Goal: Task Accomplishment & Management: Complete application form

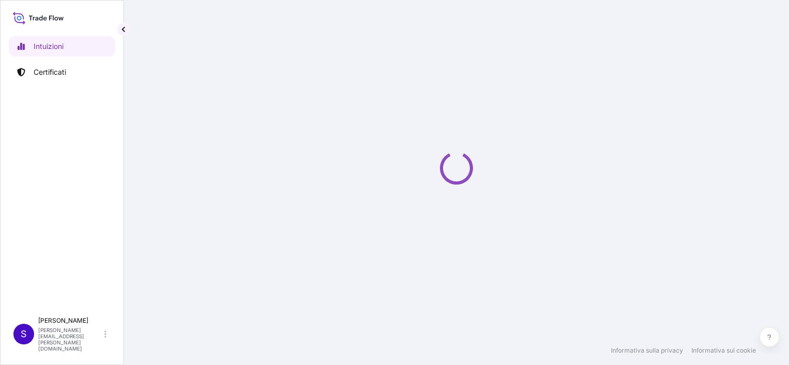
select select "2025"
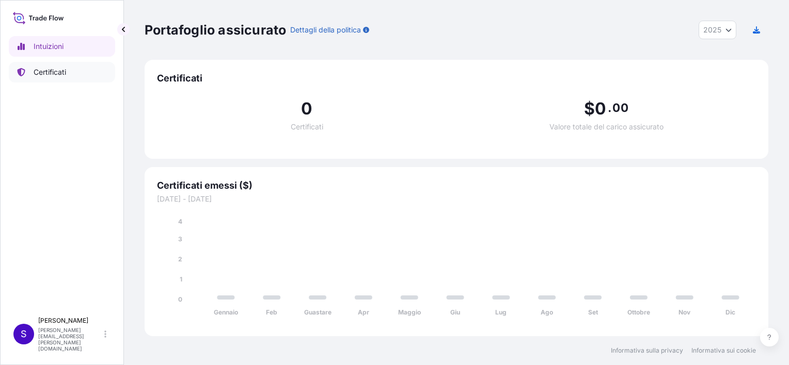
click at [47, 66] on link "Certificati" at bounding box center [62, 72] width 106 height 21
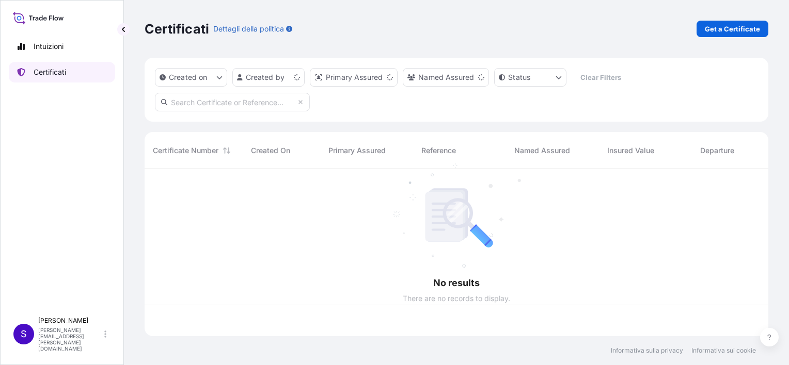
scroll to position [165, 615]
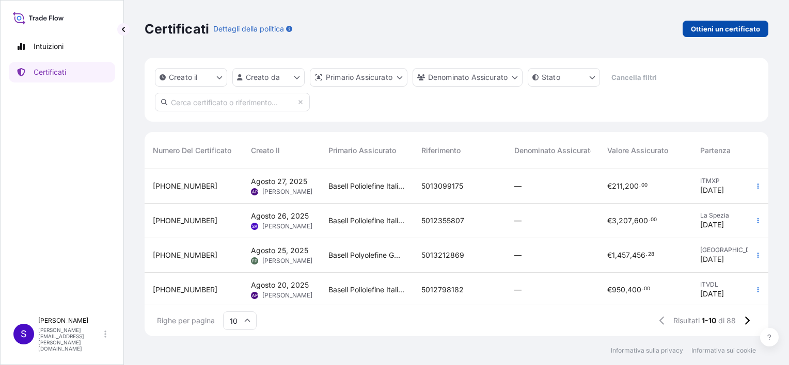
click at [740, 26] on p "Ottieni un certificato" at bounding box center [725, 29] width 69 height 10
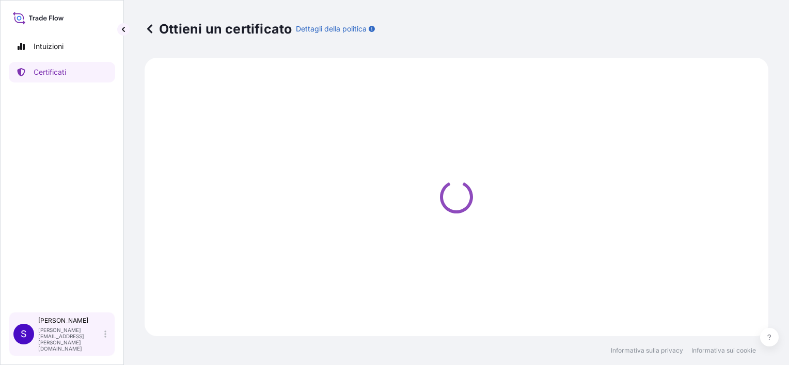
select select "Sea"
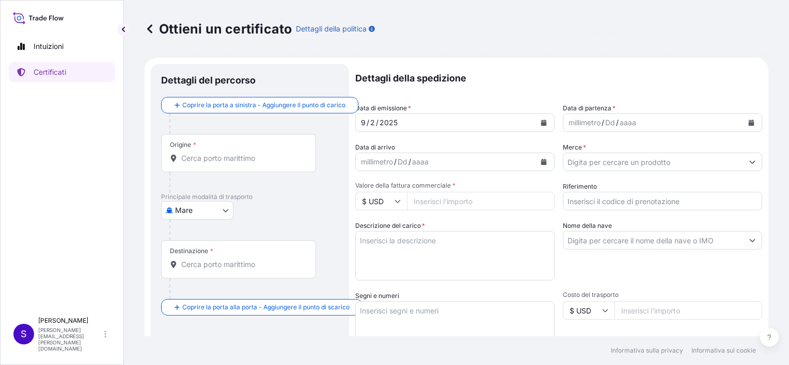
click at [217, 157] on input "Origine *" at bounding box center [242, 158] width 122 height 10
click at [211, 153] on div "Origine *" at bounding box center [238, 153] width 155 height 38
click at [254, 156] on input "Origine * [PERSON_NAME] un'origine" at bounding box center [242, 158] width 122 height 10
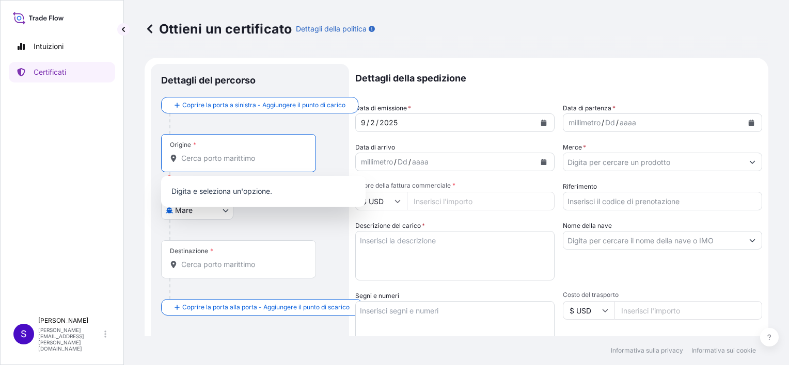
drag, startPoint x: 264, startPoint y: 158, endPoint x: 143, endPoint y: 160, distance: 120.8
click at [143, 160] on div "Ottieni un certificato Dettagli della politica Dettagli del percorso Coprire la…" at bounding box center [456, 168] width 665 height 336
paste input "[GEOGRAPHIC_DATA]"
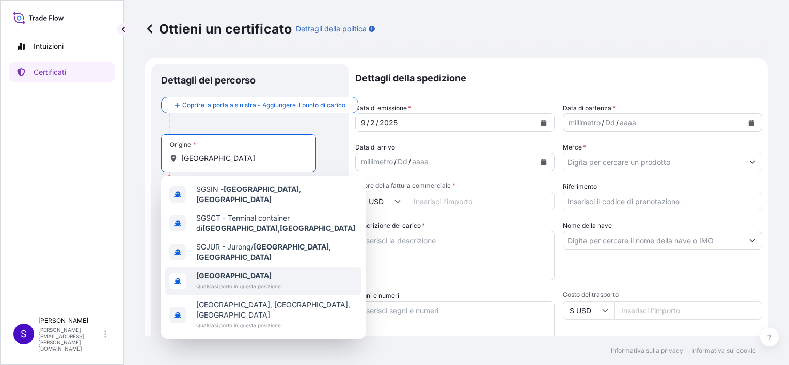
click at [229, 271] on b "[GEOGRAPHIC_DATA]" at bounding box center [233, 275] width 75 height 9
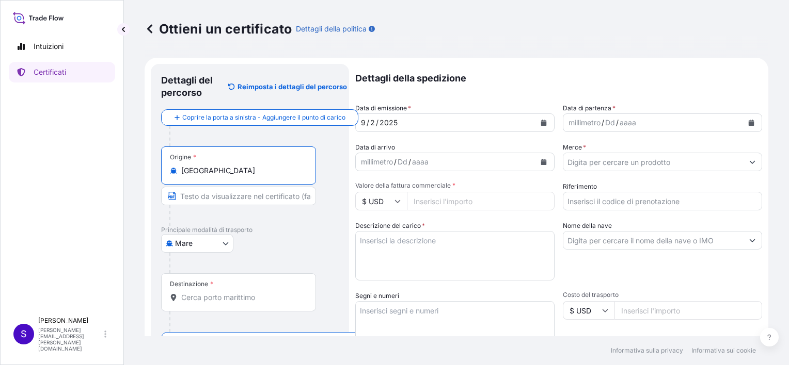
type input "[GEOGRAPHIC_DATA]"
click at [215, 297] on input "Destinazione *" at bounding box center [242, 298] width 122 height 10
click at [192, 298] on input "Destinazione * Seleziona una destinazione" at bounding box center [242, 298] width 122 height 10
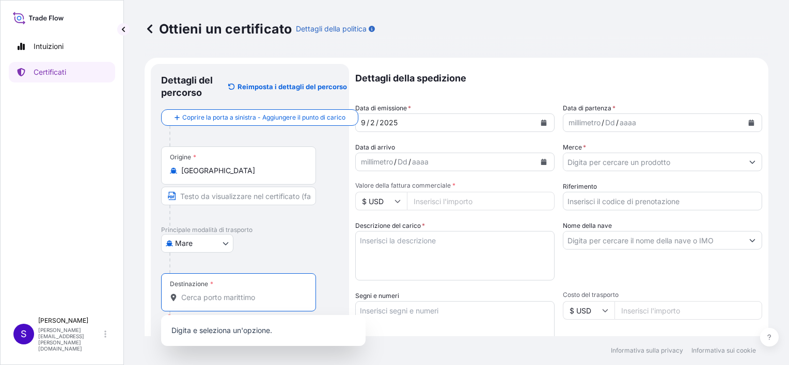
paste input "YANTIAN"
click at [236, 296] on input "YANTIAN" at bounding box center [242, 298] width 122 height 10
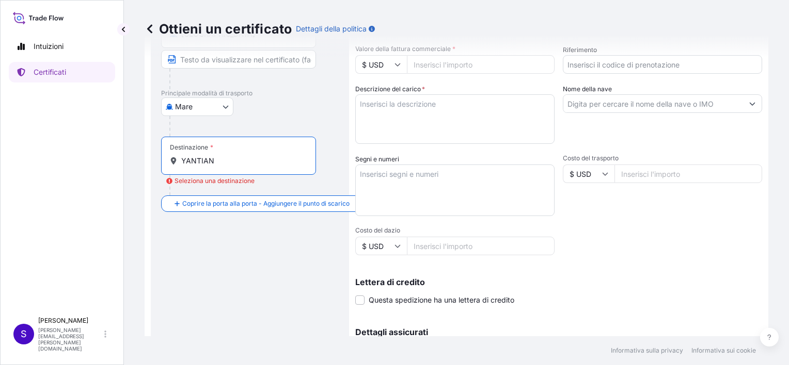
scroll to position [170, 0]
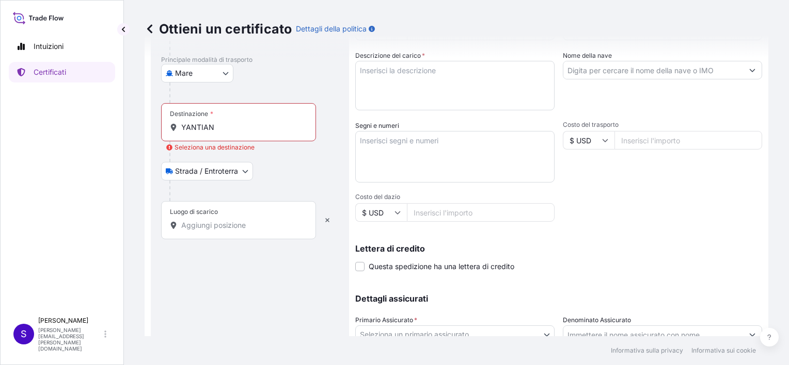
click at [211, 220] on input "Luogo di scarico" at bounding box center [242, 225] width 122 height 10
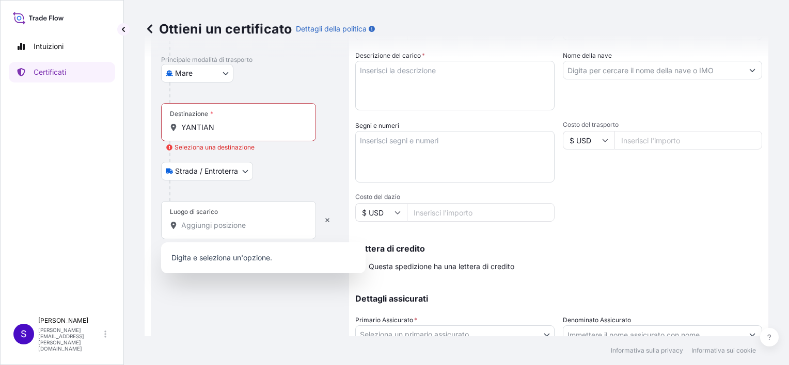
click at [223, 144] on font "Seleziona una destinazione" at bounding box center [214, 147] width 80 height 10
click at [223, 133] on input "YANTIAN" at bounding box center [242, 127] width 122 height 10
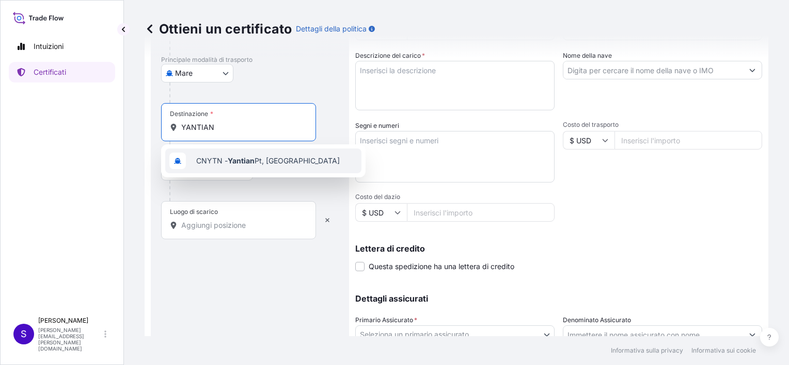
click at [210, 158] on span "CNYTN - Yantian Pt, [GEOGRAPHIC_DATA]" at bounding box center [267, 161] width 143 height 10
type input "CNYTN - Yantian Pt, [GEOGRAPHIC_DATA]"
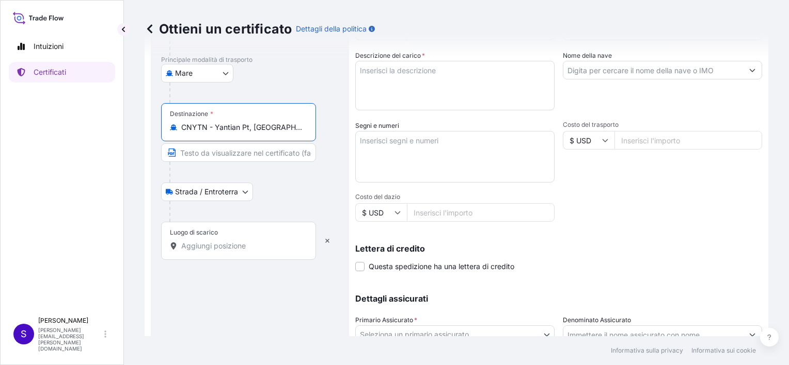
click at [204, 155] on input "Testo da visualizzare sul certificato" at bounding box center [238, 152] width 155 height 19
paste input "YANTIAN"
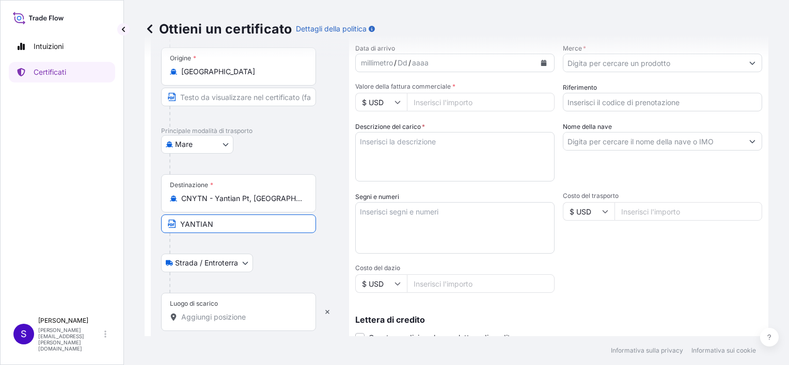
scroll to position [0, 0]
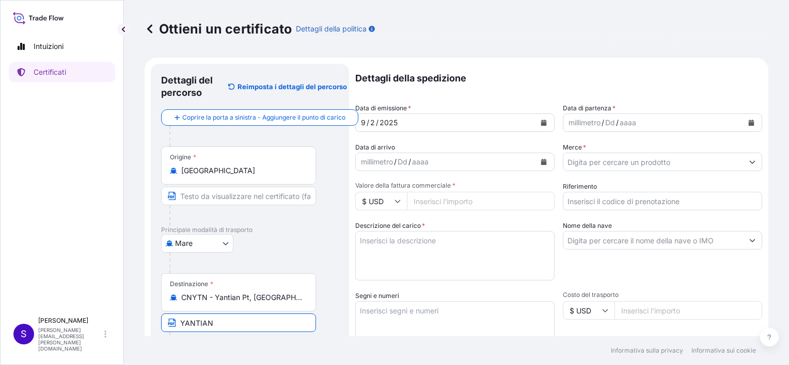
type input "YANTIAN"
click at [416, 124] on div "[DATE]" at bounding box center [446, 123] width 180 height 19
click at [404, 129] on div "[DATE]" at bounding box center [446, 123] width 180 height 19
click at [542, 118] on button "Calendario" at bounding box center [543, 123] width 17 height 17
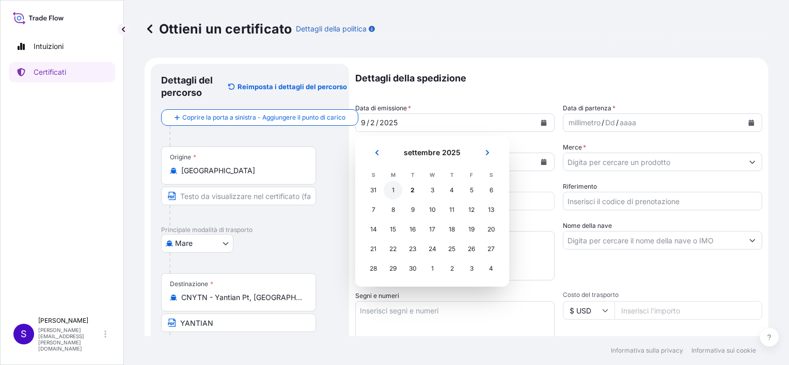
click at [387, 188] on div "1" at bounding box center [392, 190] width 19 height 19
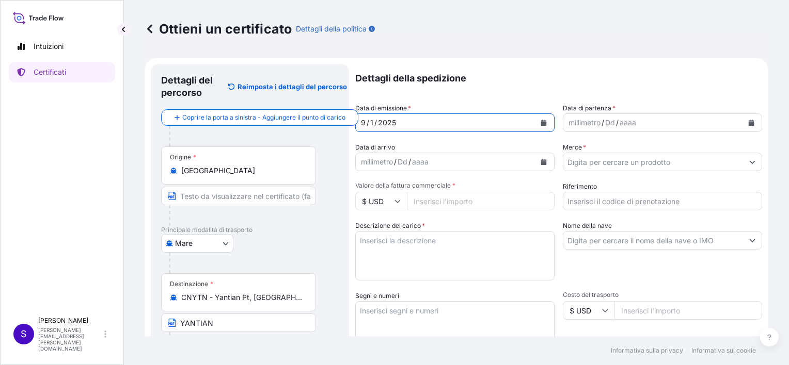
click at [647, 121] on div "millimetro / Dd / aaaa" at bounding box center [653, 123] width 180 height 19
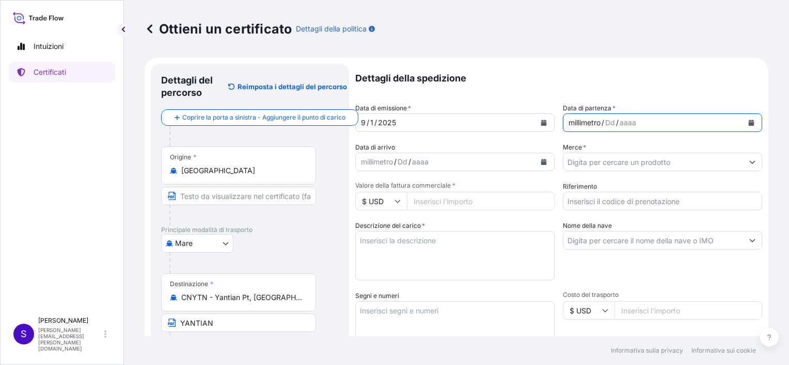
click at [748, 122] on icon "Calendario" at bounding box center [751, 123] width 6 height 6
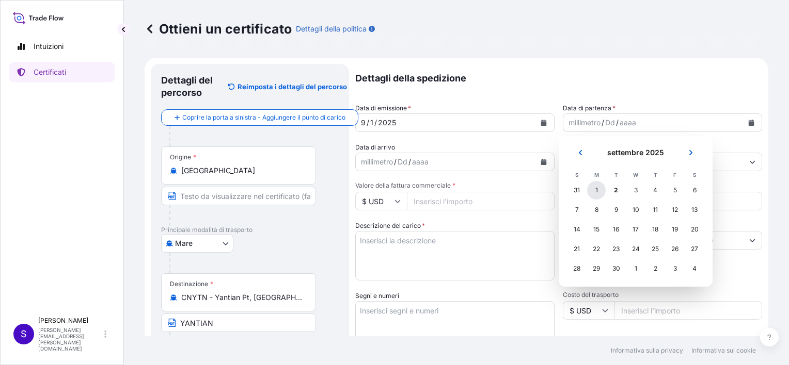
click at [597, 190] on div "1" at bounding box center [596, 190] width 19 height 19
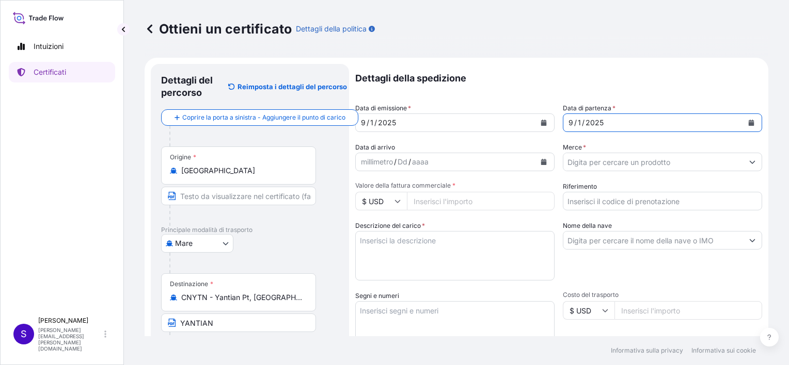
click at [399, 165] on div "Dd" at bounding box center [402, 162] width 12 height 12
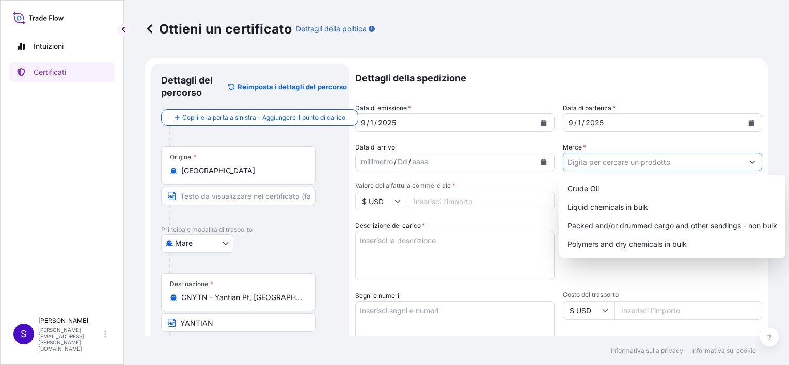
click at [625, 163] on input "Merce *" at bounding box center [653, 162] width 180 height 19
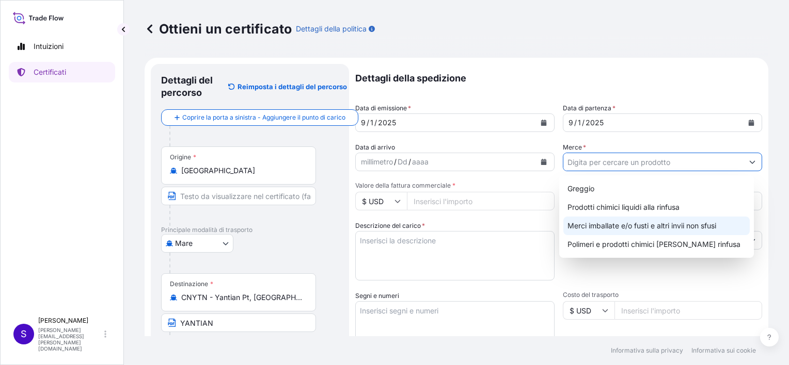
click at [617, 224] on div "Merci imballate e/o fusti e altri invii non sfusi" at bounding box center [656, 226] width 186 height 19
type input "Packed and/or drummed cargo and other sendings - non bulk"
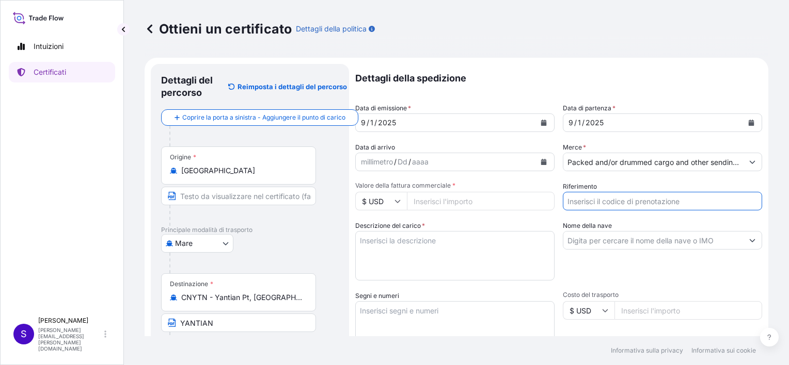
click at [578, 202] on input "Riferimento" at bounding box center [662, 201] width 199 height 19
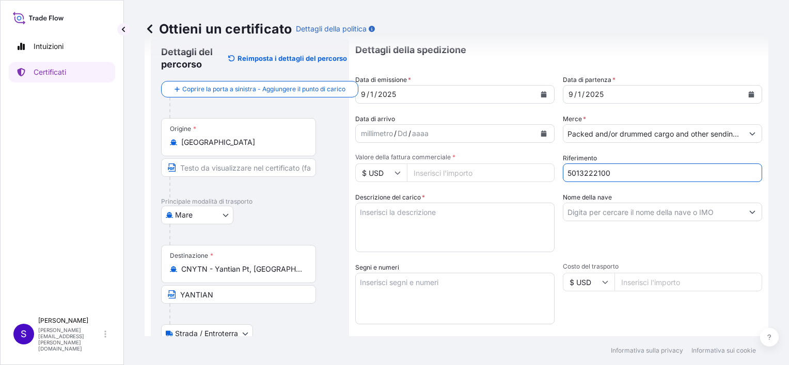
scroll to position [52, 0]
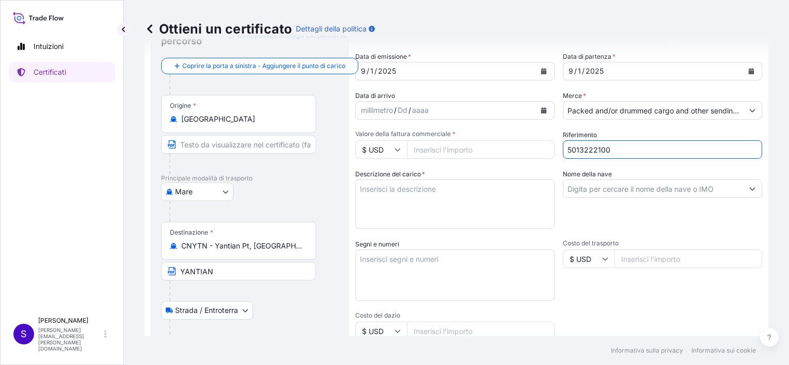
type input "5013222100"
click at [398, 149] on icon at bounding box center [397, 150] width 6 height 6
click at [385, 177] on div "€ EUR" at bounding box center [380, 178] width 43 height 20
type input "€ EUR"
click at [439, 149] on input "[PERSON_NAME] fattura commerciale *" at bounding box center [481, 149] width 148 height 19
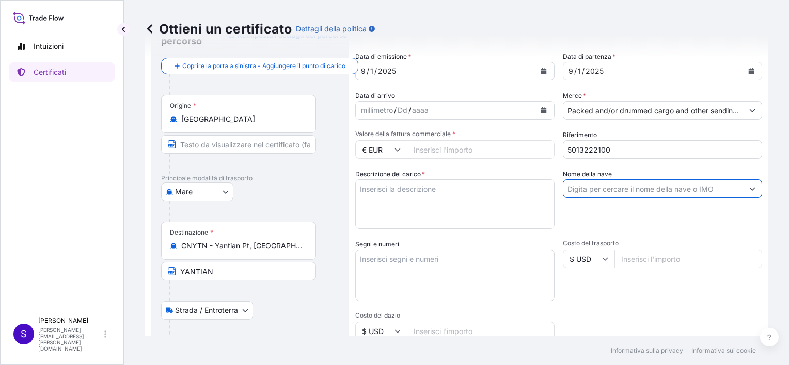
click at [576, 190] on input "Nome della nave" at bounding box center [653, 189] width 180 height 19
click at [588, 192] on input "Nome della nave" at bounding box center [653, 189] width 180 height 19
paste input "OOCL FELIXSTOWE V.007E"
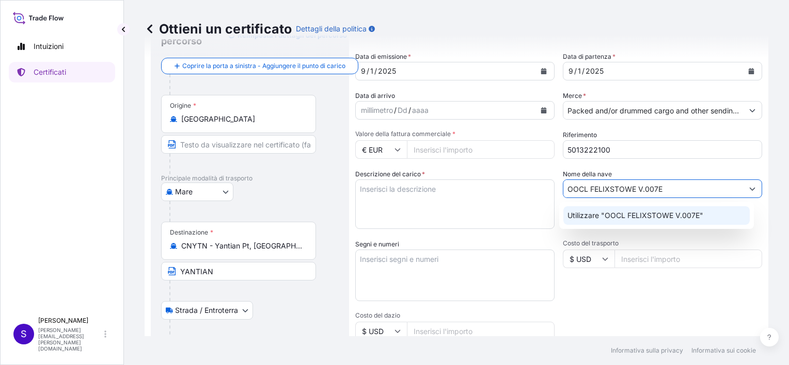
click at [618, 218] on p "Utilizzare "OOCL FELIXSTOWE V.007E"" at bounding box center [635, 216] width 136 height 10
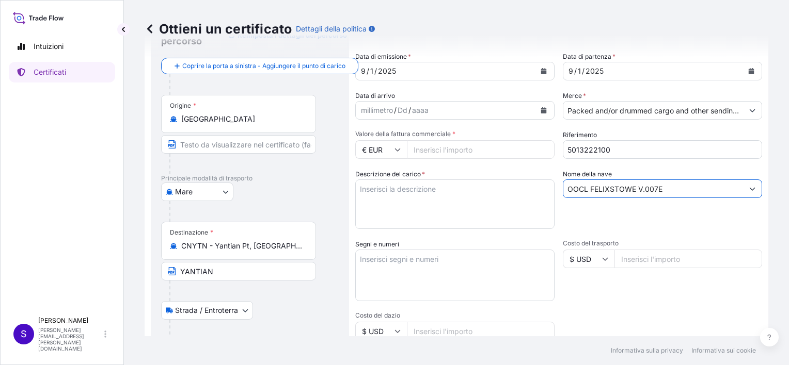
type input "OOCL FELIXSTOWE V.007E"
click at [384, 258] on textarea "Segni e numeri" at bounding box center [454, 276] width 199 height 52
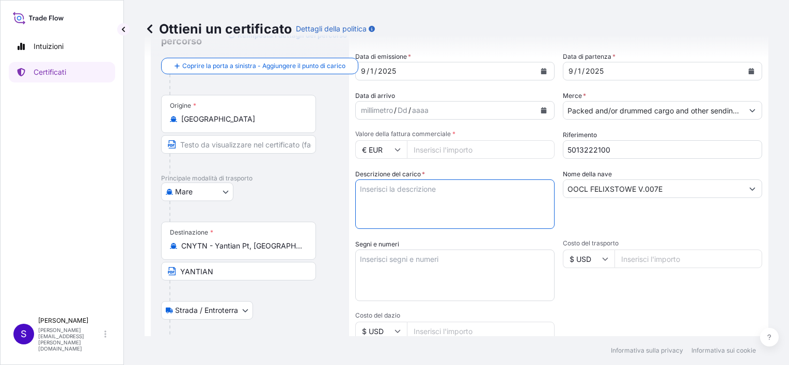
click at [373, 187] on textarea "Descrizione del [PERSON_NAME] *" at bounding box center [454, 205] width 199 height 50
click at [371, 258] on textarea "Segni e numeri" at bounding box center [454, 276] width 199 height 52
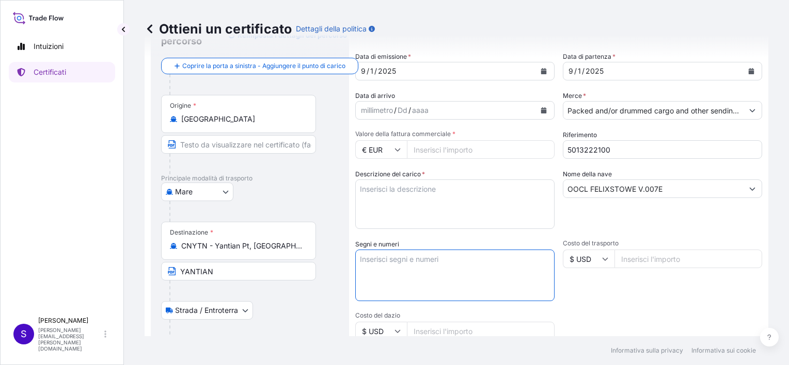
paste textarea "FREIGHT PREPAID / USCI CODE: 914413007109397255 CNOOC & SHELL PO 4500166554"
click at [431, 255] on textarea "FREIGHT PREPAID / USCI CODE: 914413007109397255 CNOOC & SHELL PO 4500166554" at bounding box center [454, 276] width 199 height 52
click at [424, 291] on textarea "FREIGHT PREPAID / USCI CODE: 914413007109397255 CNOOC & SHELL PO 4500166554" at bounding box center [454, 276] width 199 height 52
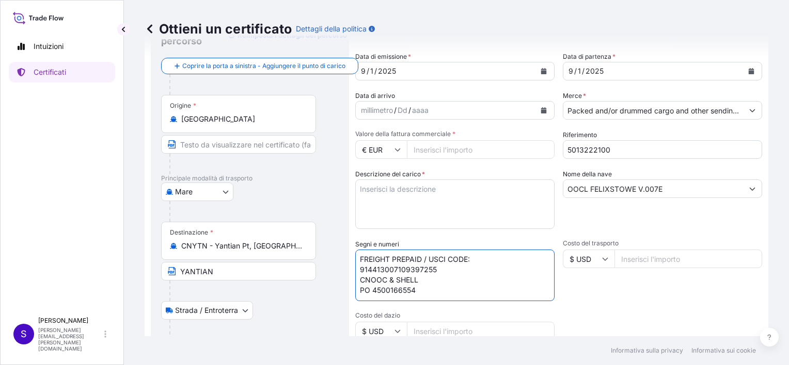
click at [425, 280] on textarea "FREIGHT PREPAID / USCI CODE: 914413007109397255 CNOOC & SHELL PO 4500166554" at bounding box center [454, 276] width 199 height 52
paste textarea "Job Number : SEAE20772220"
click at [467, 288] on textarea "FREIGHT PREPAID / USCI CODE: 914413007109397255 PO 4500166554 Job Number : SEAE…" at bounding box center [454, 276] width 199 height 52
type textarea "FREIGHT PREPAID / USCI CODE: 914413007109397255 PO 4500166554 Job Number : SEAE…"
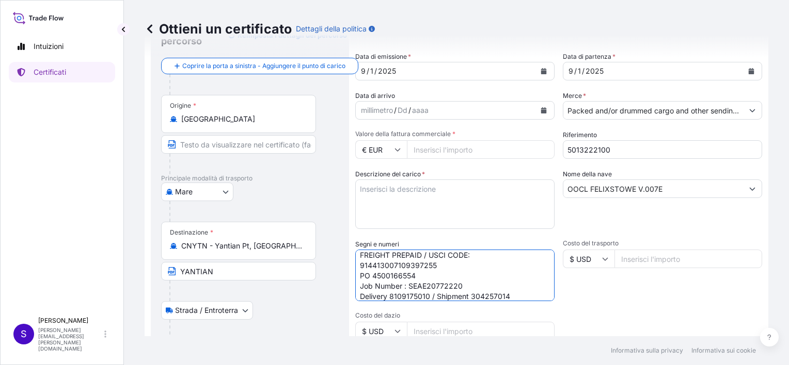
drag, startPoint x: 416, startPoint y: 193, endPoint x: 406, endPoint y: 184, distance: 14.3
click at [416, 193] on textarea "Descrizione del [PERSON_NAME] *" at bounding box center [454, 205] width 199 height 50
click at [363, 188] on textarea "Descrizione del [PERSON_NAME] *" at bounding box center [454, 205] width 199 height 50
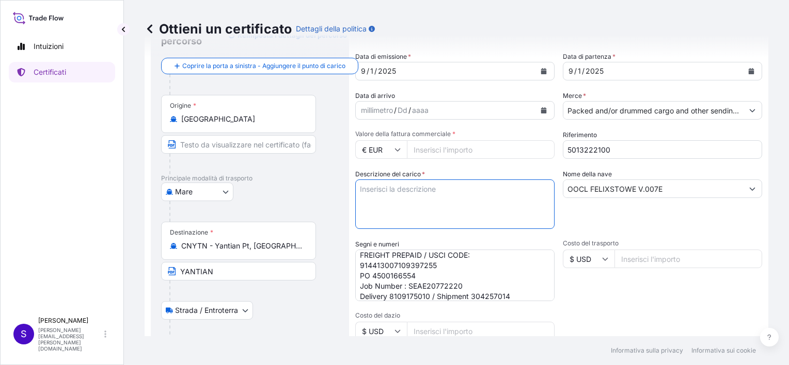
paste textarea "1X20GP CONTAINER STC:"
click at [453, 191] on textarea "1X20GP CONTAINER STC:" at bounding box center [454, 205] width 199 height 50
paste textarea "3,280.00 KG OF ZN 118 AVANT CATALYST DRUM 170L WITH 80 KG NO. 41 STEEL DRUMS (1…"
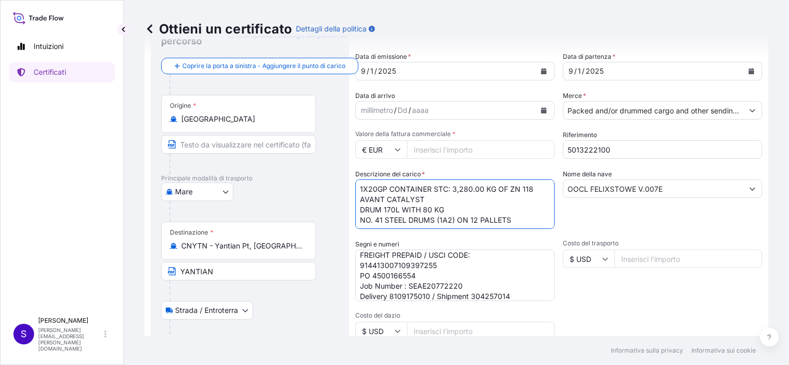
click at [452, 191] on textarea "1X20GP CONTAINER STC: 3,280.00 KG OF ZN 118 AVANT CATALYST DRUM 170L WITH 80 KG…" at bounding box center [454, 205] width 199 height 50
drag, startPoint x: 534, startPoint y: 189, endPoint x: 492, endPoint y: 188, distance: 41.8
click at [492, 188] on textarea "1X20GP CONTAINER STC: n.41 Drums 3,280.00 KG OF ZN 118 AVANT CATALYST DRUM 170L…" at bounding box center [454, 205] width 199 height 50
click at [471, 199] on textarea "1X20GP CONTAINER STC: n.41 Drums 3,280.00 KG OF ZN 118 AVANT CATALYST DRUM 170L…" at bounding box center [454, 205] width 199 height 50
paste textarea "3,280.00 KG"
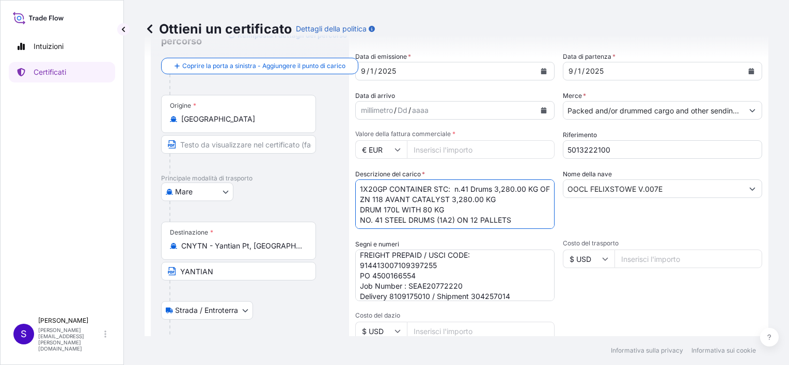
drag, startPoint x: 494, startPoint y: 187, endPoint x: 534, endPoint y: 189, distance: 39.8
click at [534, 189] on textarea "1X20GP CONTAINER STC: n.41 Drums 3,280.00 KG OF ZN 118 AVANT CATALYST 3,280.00 …" at bounding box center [454, 205] width 199 height 50
drag, startPoint x: 450, startPoint y: 220, endPoint x: 361, endPoint y: 221, distance: 88.8
click at [361, 221] on textarea "1X20GP CONTAINER STC: n.41 Drums OF ZN 118 AVANT CATALYST (Origin [GEOGRAPHIC_D…" at bounding box center [454, 205] width 199 height 50
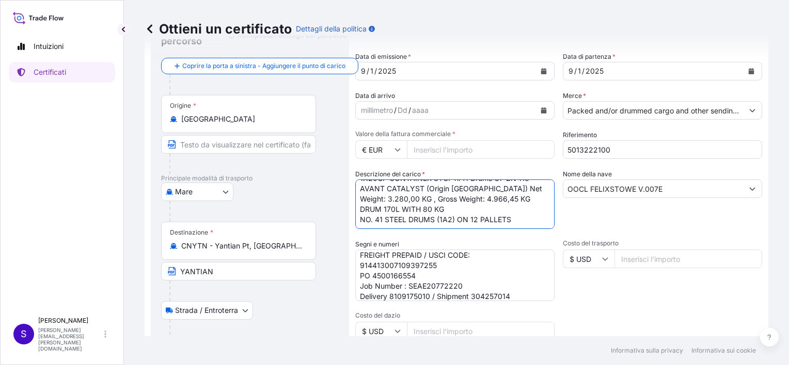
click at [447, 211] on textarea "1X20GP CONTAINER STC: n.41 Drums OF ZN 118 AVANT CATALYST (Origin [GEOGRAPHIC_D…" at bounding box center [454, 205] width 199 height 50
drag, startPoint x: 454, startPoint y: 210, endPoint x: 358, endPoint y: 210, distance: 96.0
click at [358, 210] on textarea "1X20GP CONTAINER STC: n.41 Drums OF ZN 118 AVANT CATALYST (Origin [GEOGRAPHIC_D…" at bounding box center [454, 205] width 199 height 50
click at [491, 188] on textarea "1X20GP CONTAINER STC: n.41 Drums OF ZN 118 AVANT CATALYST (Origin [GEOGRAPHIC_D…" at bounding box center [454, 205] width 199 height 50
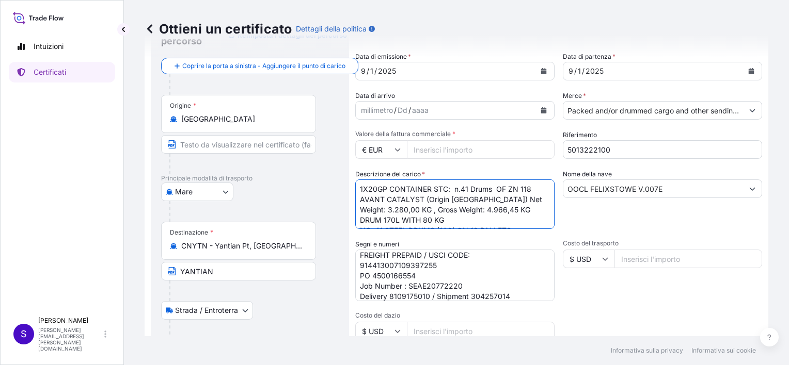
paste textarea "DRUM 170L WITH 80 KG"
click at [472, 190] on textarea "1X20GP CONTAINER STC: n.41 Drums DRUM 170L WITH 80 KG OF ZN 118 AVANT CATALYST …" at bounding box center [454, 205] width 199 height 50
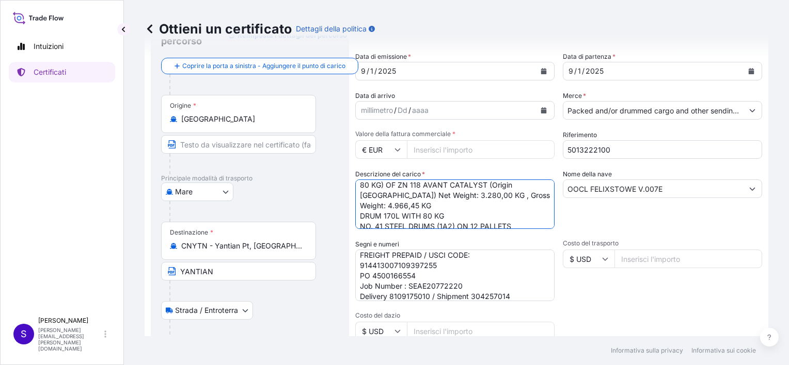
scroll to position [21, 0]
drag, startPoint x: 446, startPoint y: 205, endPoint x: 359, endPoint y: 210, distance: 87.4
click at [359, 210] on textarea "1X20GP CONTAINER STC: n.41 DRUMS ( 170L WITH 80 KG) OF ZN 118 AVANT CATALYST (O…" at bounding box center [454, 205] width 199 height 50
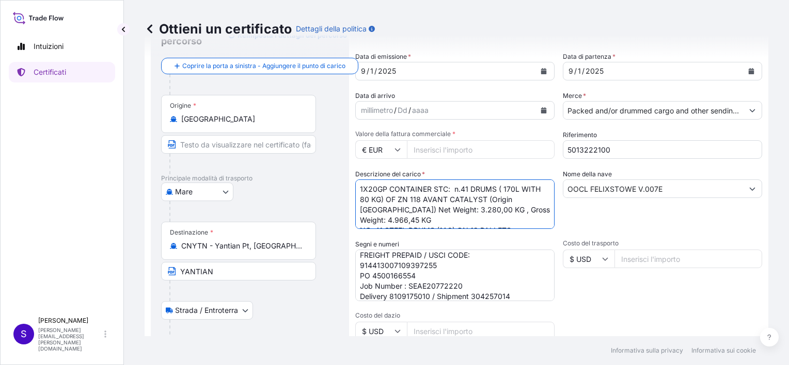
click at [500, 188] on textarea "1X20GP CONTAINER STC: n.41 DRUMS ( 170L WITH 80 KG) OF ZN 118 AVANT CATALYST (O…" at bounding box center [454, 205] width 199 height 50
click at [407, 198] on textarea "1X20GP CONTAINER STC: n.41 DRUMS (1A2 - 170L WITH 80 KG) OF ZN 118 AVANT CATALY…" at bounding box center [454, 205] width 199 height 50
click at [414, 219] on textarea "1X20GP CONTAINER STC: n.41 DRUMS (1A2 - 170L WITH 80 KG) OF ZN 118 AVANT CATALY…" at bounding box center [454, 205] width 199 height 50
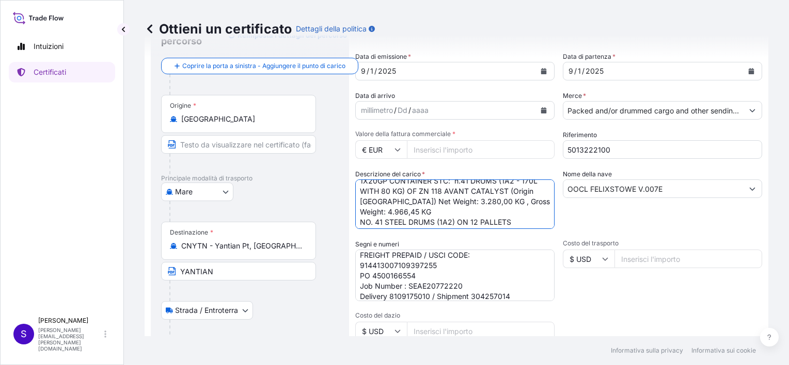
scroll to position [11, 0]
drag, startPoint x: 510, startPoint y: 219, endPoint x: 458, endPoint y: 219, distance: 52.6
click at [458, 219] on textarea "1X20GP CONTAINER STC: n.41 DRUMS (1A2 - 170L WITH 80 KG) OF ZN 118 AVANT CATALY…" at bounding box center [454, 205] width 199 height 50
click at [420, 208] on textarea "1X20GP CONTAINER STC: n.41 DRUMS (1A2 - 170L WITH 80 KG) OF ZN 118 AVANT CATALY…" at bounding box center [454, 205] width 199 height 50
paste textarea "ON 12 PALLETS"
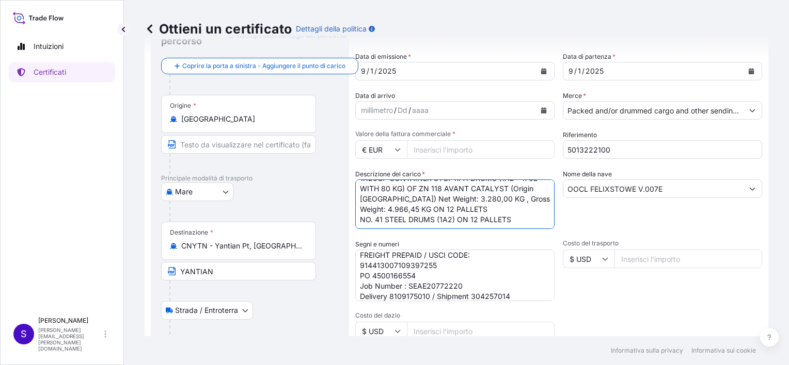
drag, startPoint x: 510, startPoint y: 220, endPoint x: 365, endPoint y: 209, distance: 145.5
click at [361, 222] on textarea "1X20GP CONTAINER STC: n.41 DRUMS (1A2 - 170L WITH 80 KG) OF ZN 118 AVANT CATALY…" at bounding box center [454, 205] width 199 height 50
type textarea "1X20GP CONTAINER STC: n.41 DRUMS (1A2 - 170L WITH 80 KG) OF ZN 118 AVANT CATALY…"
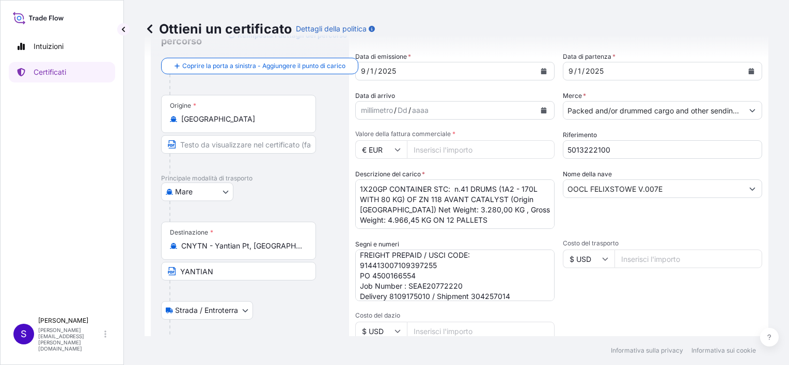
click at [377, 189] on textarea "1X20GP CONTAINER STC: n.41 DRUMS (1A2 - 170L WITH 80 KG) OF ZN 118 AVANT CATALY…" at bounding box center [454, 205] width 199 height 50
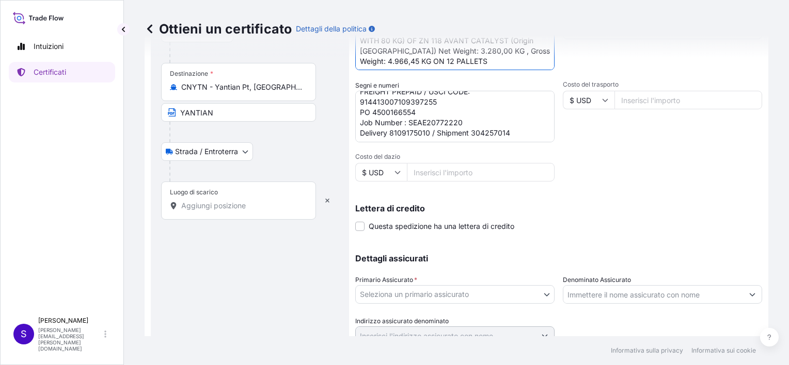
scroll to position [215, 0]
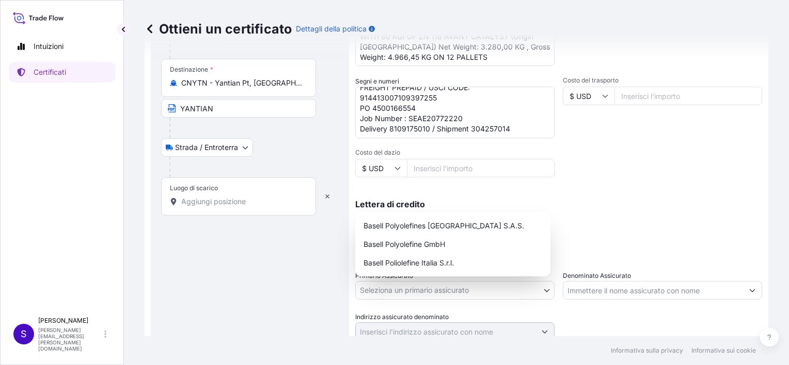
click at [543, 291] on body "Intuizioni Certificati S [PERSON_NAME] [PERSON_NAME][EMAIL_ADDRESS][PERSON_NAME…" at bounding box center [394, 182] width 789 height 365
click at [462, 261] on div "Basell Poliolefine Italia S.r.l." at bounding box center [452, 263] width 187 height 19
select select "32017"
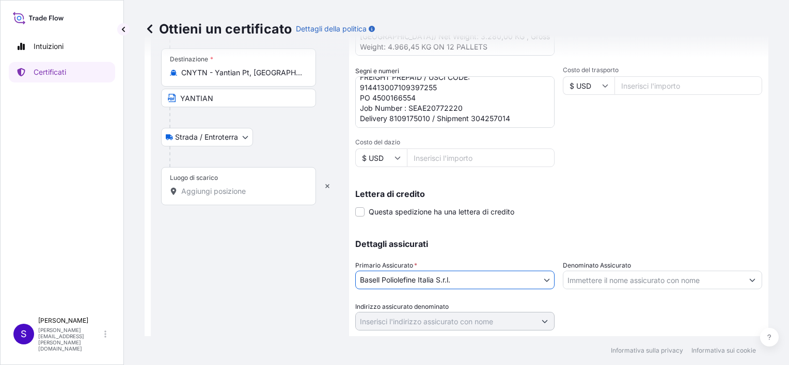
scroll to position [254, 0]
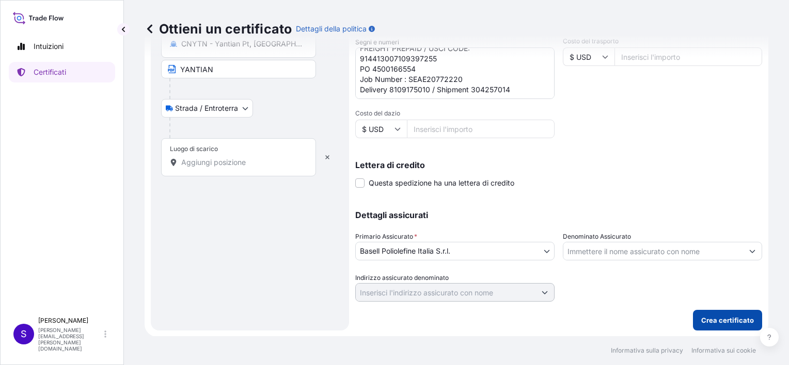
click at [733, 315] on p "Crea certificato" at bounding box center [727, 320] width 53 height 10
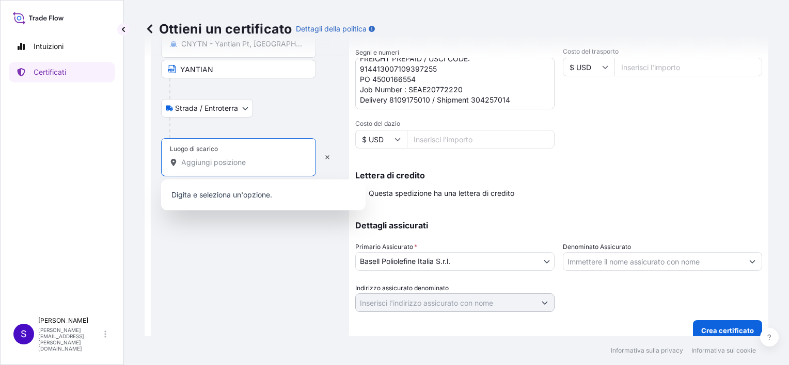
click at [186, 164] on input "Luogo di scarico Si prega di selezionare un luogo di consegna" at bounding box center [242, 162] width 122 height 10
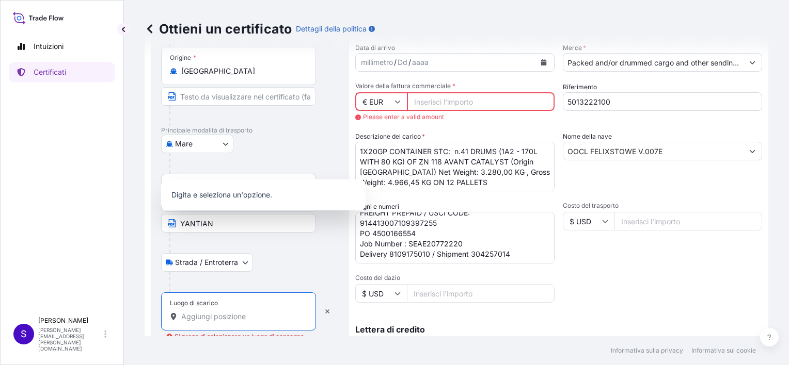
scroll to position [99, 0]
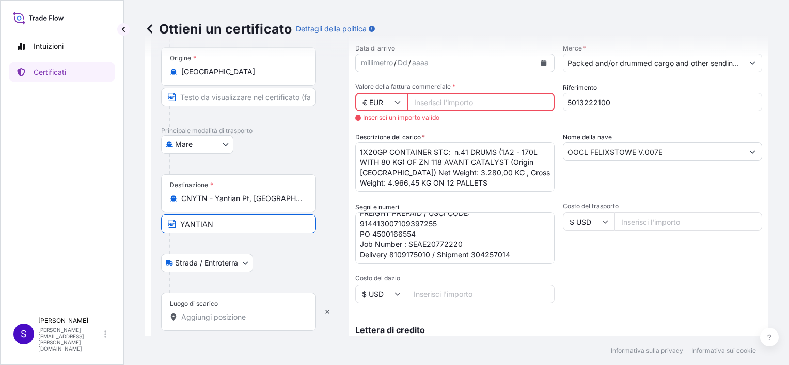
drag, startPoint x: 218, startPoint y: 227, endPoint x: 180, endPoint y: 224, distance: 37.8
click at [180, 224] on input "YANTIAN" at bounding box center [238, 224] width 155 height 19
click at [246, 265] on body "0 opzioni disponibili. Intuizioni Certificati S [PERSON_NAME] [PERSON_NAME][EMA…" at bounding box center [394, 182] width 789 height 365
click at [171, 242] on div at bounding box center [242, 243] width 147 height 21
click at [326, 313] on icon "button" at bounding box center [327, 312] width 4 height 4
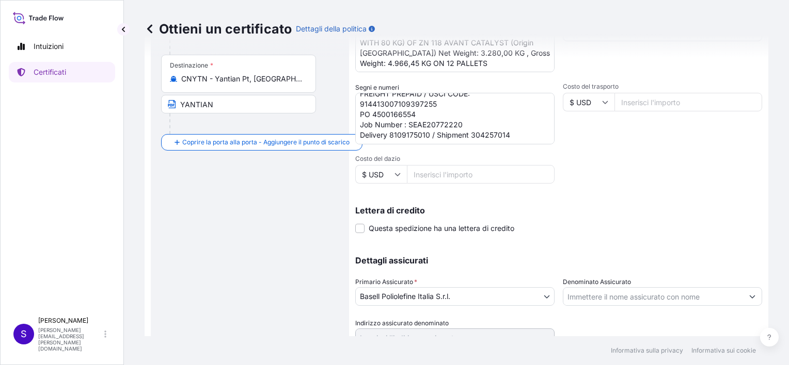
scroll to position [264, 0]
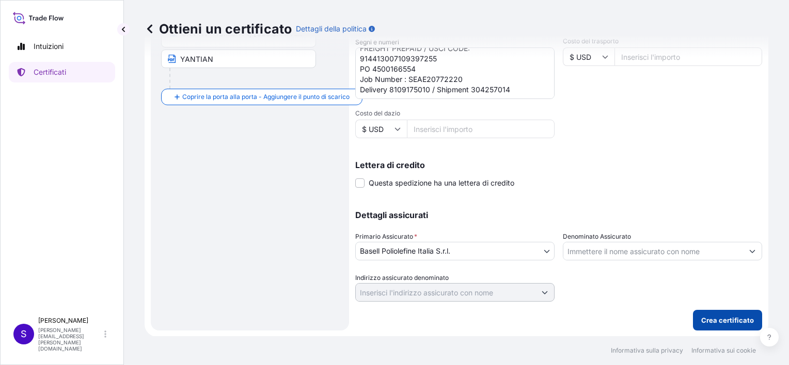
click at [724, 320] on p "Crea certificato" at bounding box center [727, 320] width 53 height 10
click at [717, 317] on p "Crea certificato" at bounding box center [727, 320] width 53 height 10
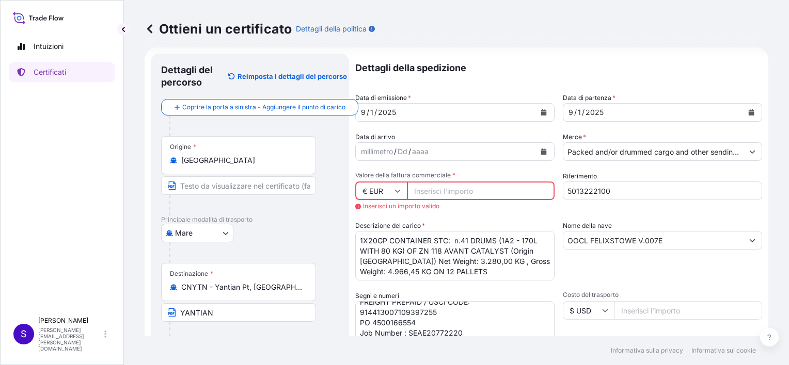
scroll to position [0, 0]
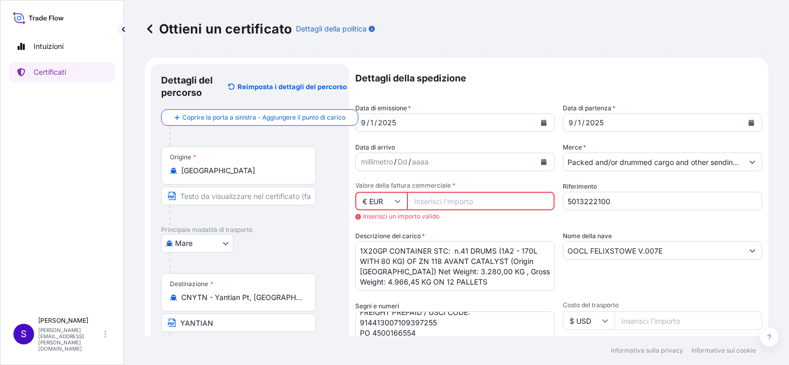
click at [408, 204] on input "[PERSON_NAME] fattura commerciale *" at bounding box center [481, 201] width 148 height 19
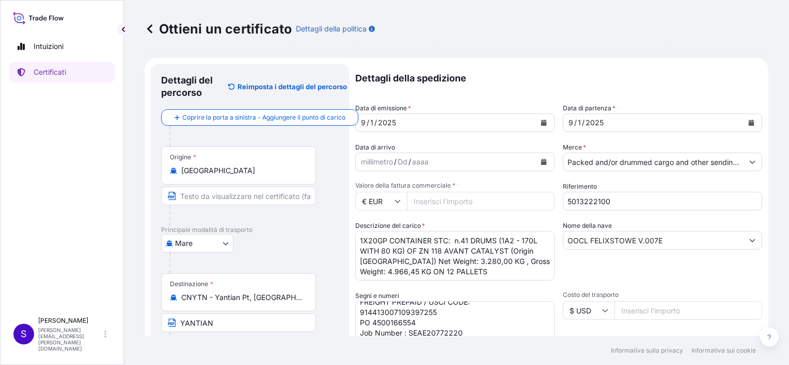
type input "1"
click at [428, 199] on input "1.410000" at bounding box center [481, 201] width 148 height 19
click at [416, 200] on input "1.410000" at bounding box center [481, 201] width 148 height 19
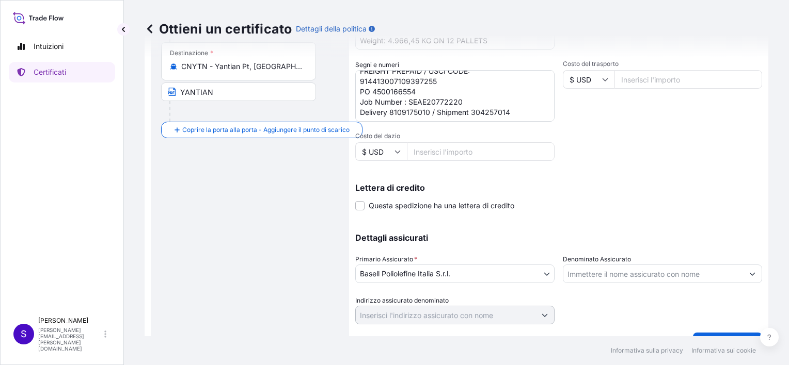
scroll to position [254, 0]
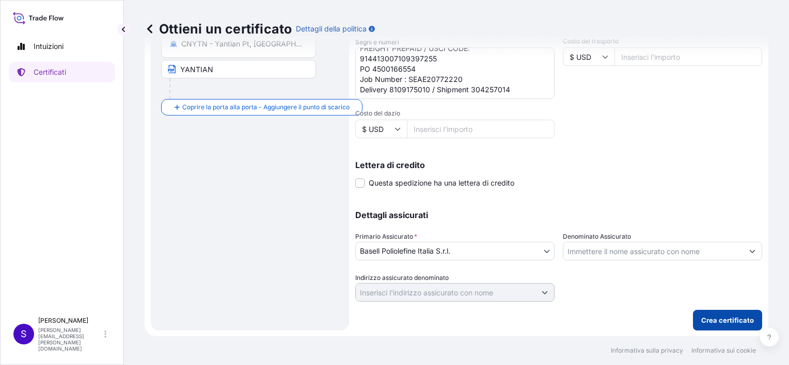
type input "1410000.00"
click at [713, 319] on p "Crea certificato" at bounding box center [727, 320] width 53 height 10
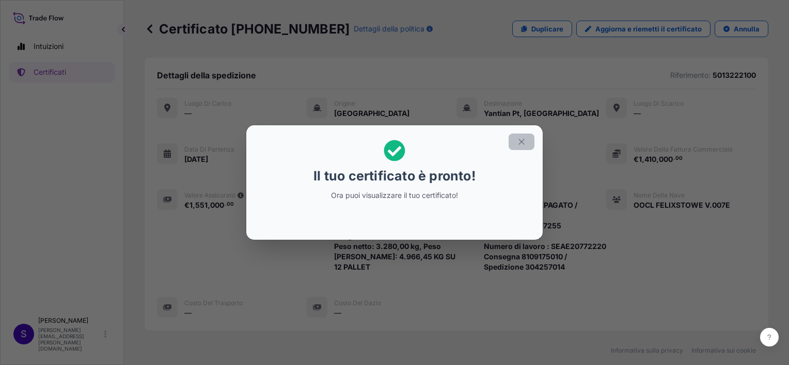
click at [524, 139] on icon "button" at bounding box center [521, 142] width 6 height 6
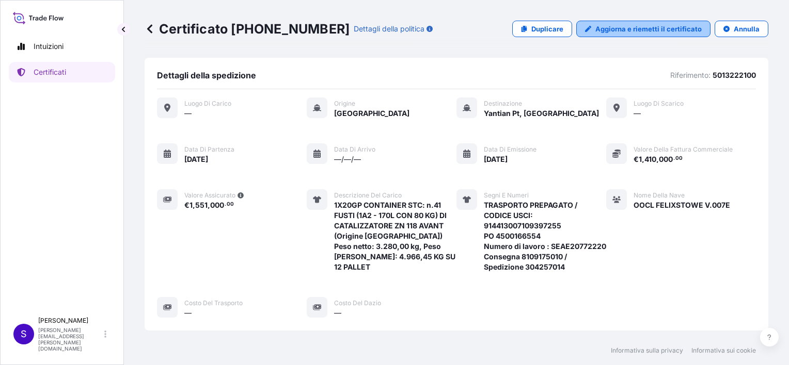
click at [667, 27] on p "Aggiorna e riemetti il certificato" at bounding box center [648, 29] width 106 height 10
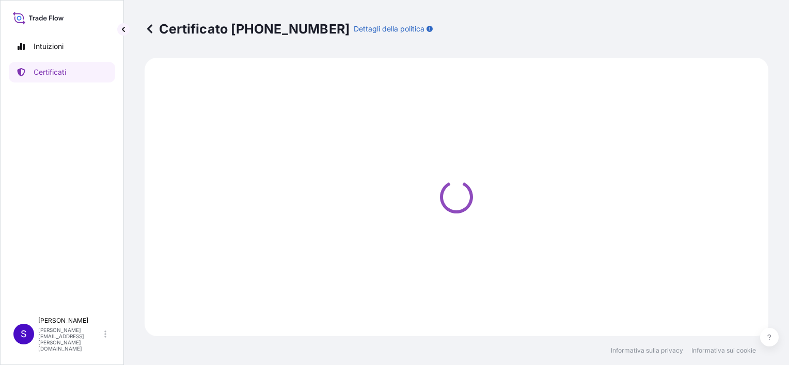
select select "Sea"
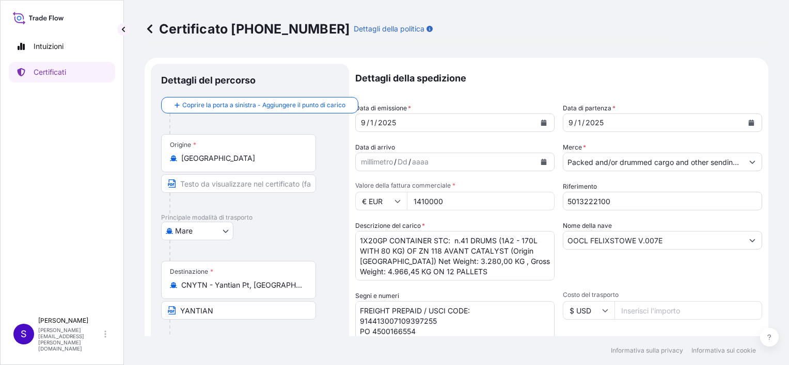
select select "32017"
click at [469, 272] on textarea "1X20GP CONTAINER STC: n.41 DRUMS (1A2 - 170L WITH 80 KG) OF ZN 118 AVANT CATALY…" at bounding box center [454, 256] width 199 height 50
click at [462, 270] on textarea "1X20GP CONTAINER STC: n.41 DRUMS (1A2 - 170L WITH 80 KG) OF ZN 118 AVANT CATALY…" at bounding box center [454, 256] width 199 height 50
click at [509, 242] on textarea "1X20GP CONTAINER STC: n.41 DRUMS (1A2 - 170L WITH 80 KG) OF ZN 118 AVANT CATALY…" at bounding box center [454, 256] width 199 height 50
click at [510, 239] on textarea "1X20GP CONTAINER STC: n.41 DRUMS (1A2 - 170L WITH 80 KG) OF ZN 118 AVANT CATALY…" at bounding box center [454, 256] width 199 height 50
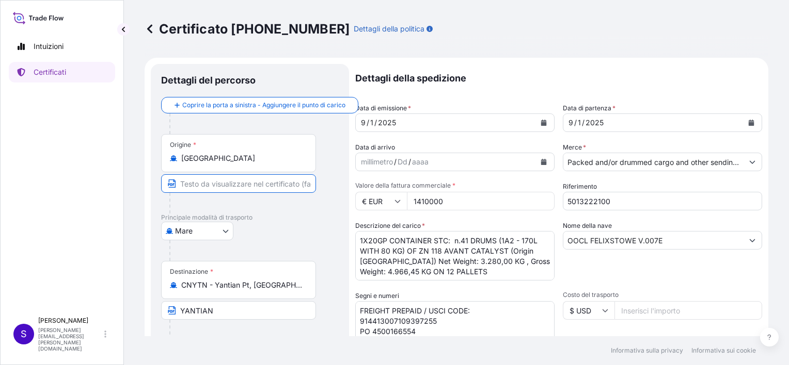
click at [216, 184] on input "Testo da visualizzare sul certificato" at bounding box center [238, 183] width 155 height 19
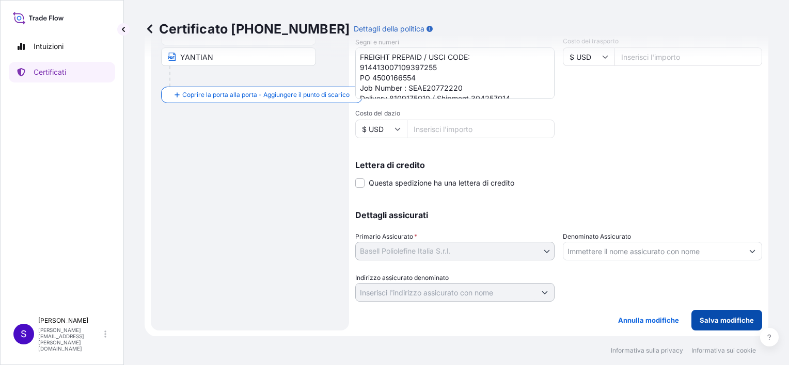
type input "[GEOGRAPHIC_DATA]"
click at [708, 318] on p "Salva modifiche" at bounding box center [726, 320] width 54 height 10
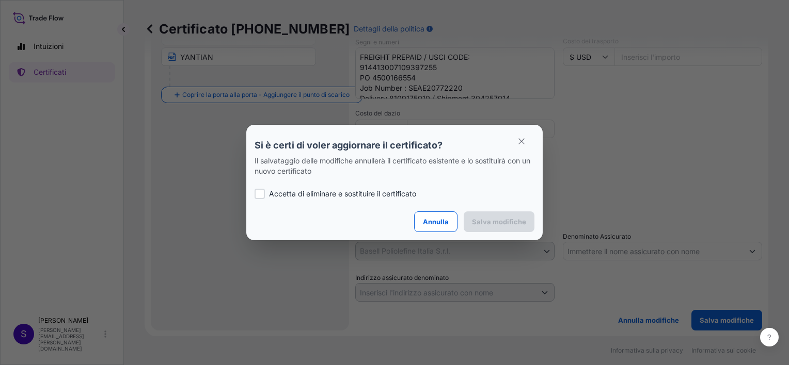
click at [260, 193] on div at bounding box center [259, 194] width 10 height 10
checkbox input "true"
click at [491, 219] on p "Salva modifiche" at bounding box center [499, 222] width 54 height 10
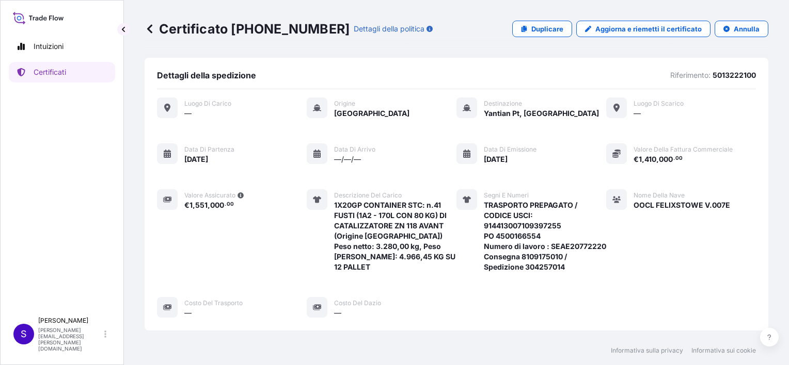
click at [507, 157] on span "[DATE]" at bounding box center [496, 159] width 24 height 10
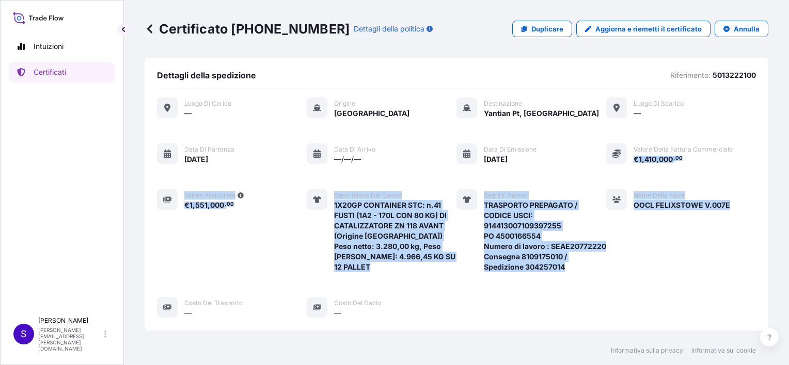
drag, startPoint x: 780, startPoint y: 131, endPoint x: 789, endPoint y: 222, distance: 91.8
click at [788, 222] on html "Intuizioni Certificati S [PERSON_NAME] [PERSON_NAME][EMAIL_ADDRESS][PERSON_NAME…" at bounding box center [394, 182] width 789 height 365
drag, startPoint x: 789, startPoint y: 222, endPoint x: 734, endPoint y: 169, distance: 76.6
click at [735, 169] on div "Luogo [PERSON_NAME] — Origine [GEOGRAPHIC_DATA] Destinazione Yantian Pt, [GEOGR…" at bounding box center [456, 208] width 599 height 221
click at [739, 137] on div "Luogo [PERSON_NAME] — Origine [GEOGRAPHIC_DATA] Destinazione Yantian Pt, [GEOGR…" at bounding box center [456, 208] width 599 height 221
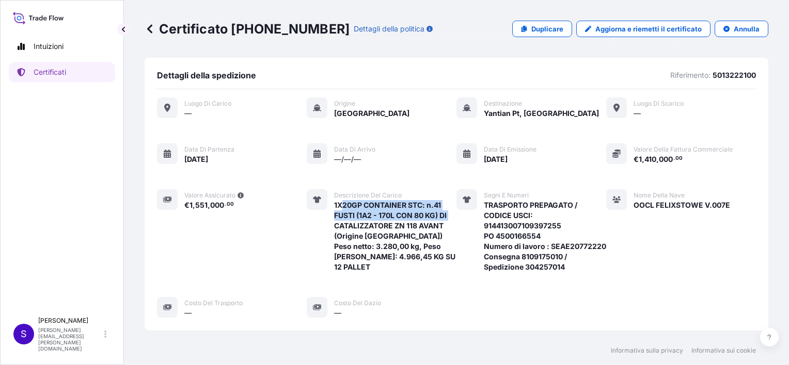
drag, startPoint x: 339, startPoint y: 202, endPoint x: 450, endPoint y: 212, distance: 111.9
click at [450, 212] on span "1X20GP CONTAINER STC: n.41 FUSTI (1A2 - 170L CON 80 KG) DI CATALIZZATORE ZN 118…" at bounding box center [395, 236] width 122 height 72
drag, startPoint x: 450, startPoint y: 212, endPoint x: 584, endPoint y: 248, distance: 138.5
click at [584, 248] on span "TRASPORTO PREPAGATO / CODICE USCI: 914413007109397255 PO 4500166554 Numero di l…" at bounding box center [545, 236] width 122 height 72
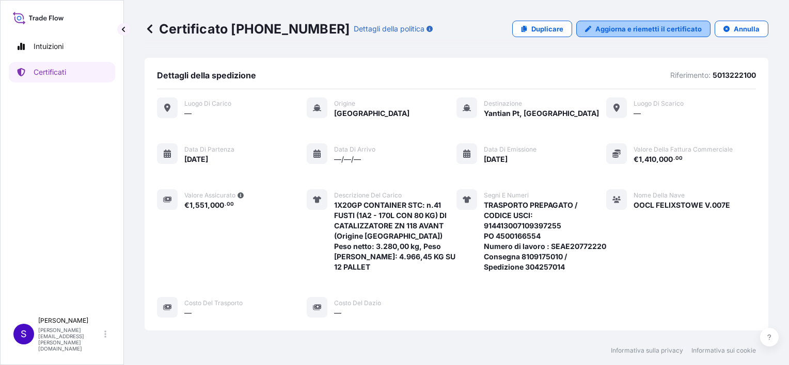
click at [639, 29] on p "Aggiorna e riemetti il certificato" at bounding box center [648, 29] width 106 height 10
select select "Sea"
select select "32017"
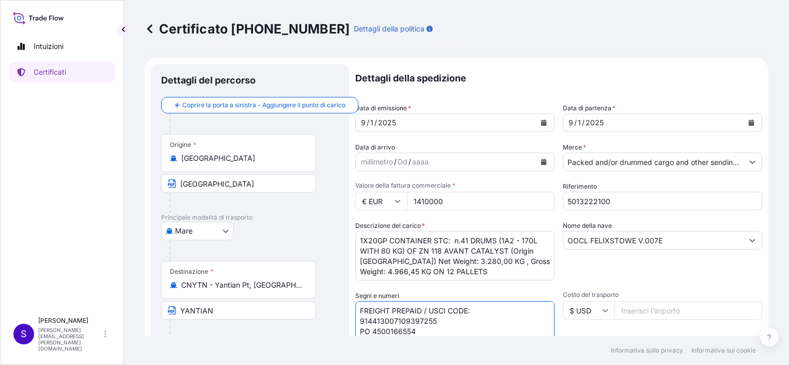
click at [476, 310] on textarea "FREIGHT PREPAID / USCI CODE: 914413007109397255 PO 4500166554 Job Number : SEAE…" at bounding box center [454, 327] width 199 height 52
click at [500, 311] on textarea "FREIGHT PREPAID / USCI CODE: 914413007109397255 PO 4500166554 Job Number : SEAE…" at bounding box center [454, 327] width 199 height 52
click at [377, 310] on textarea "FREIGHT PREPAID / USCI CODE: 914413007109397255 PO 4500166554 Job Number : SEAE…" at bounding box center [454, 327] width 199 height 52
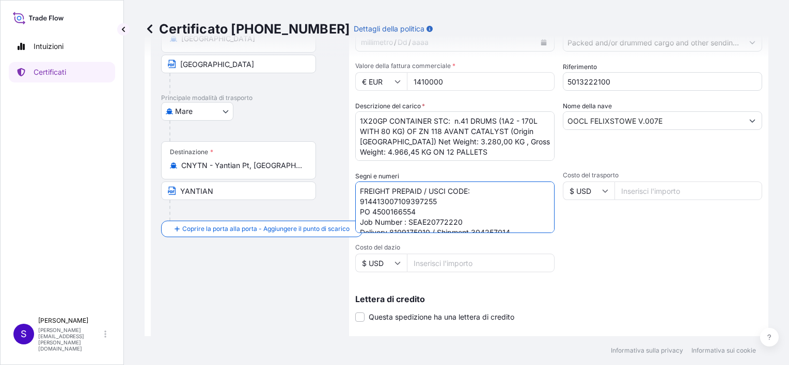
scroll to position [254, 0]
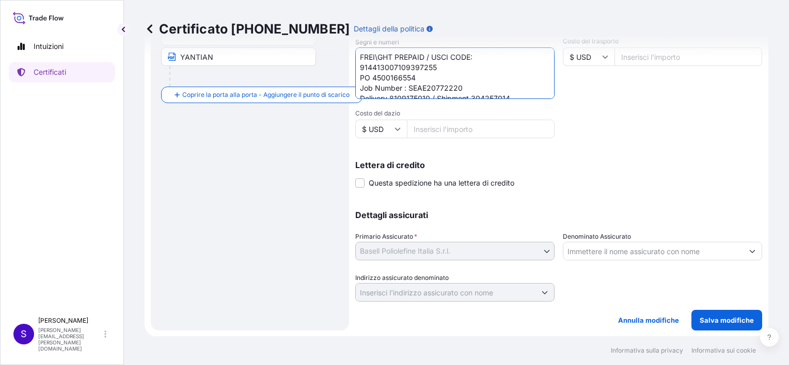
type textarea "FREIGHT PREPAID / USCI CODE: 914413007109397255 PO 4500166554 Job Number : SEAE…"
click at [725, 320] on p "Salva modifiche" at bounding box center [726, 320] width 54 height 10
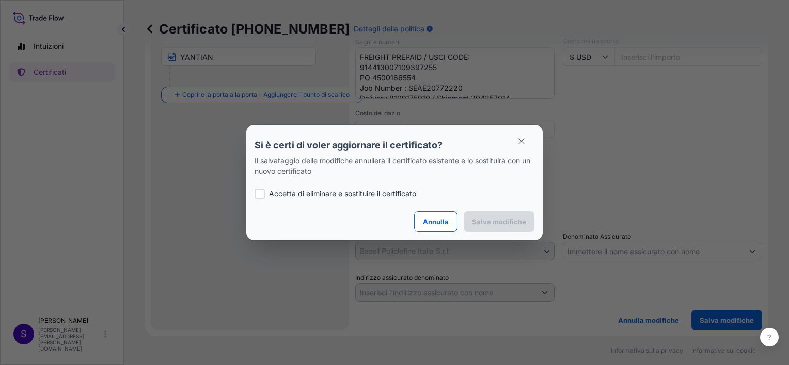
click at [260, 192] on div at bounding box center [259, 194] width 10 height 10
checkbox input "true"
click at [493, 216] on button "Salva modifiche" at bounding box center [498, 222] width 71 height 21
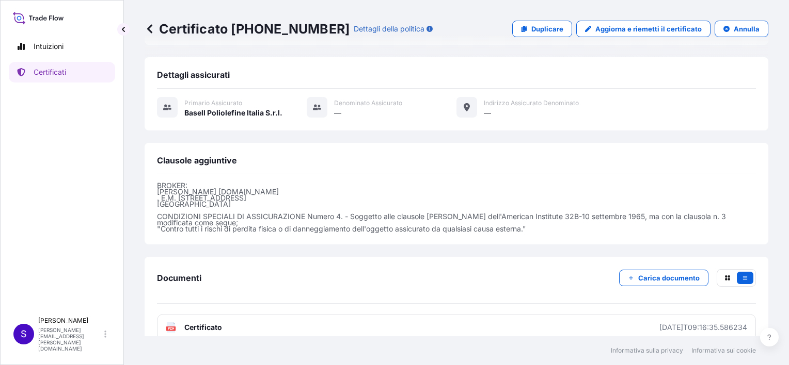
scroll to position [310, 0]
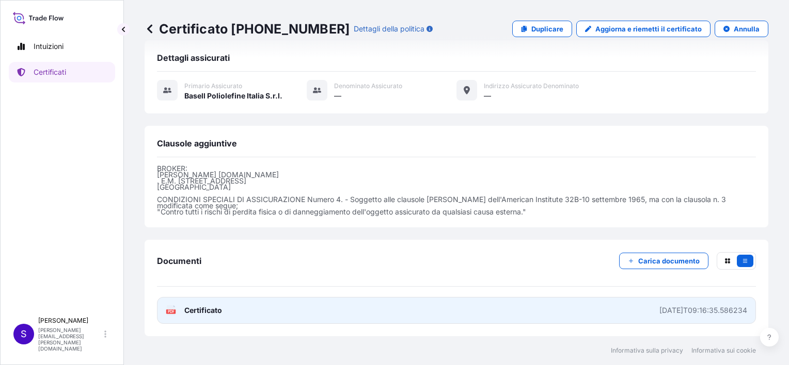
click at [194, 306] on span "Certificato" at bounding box center [203, 311] width 38 height 10
